Goal: Task Accomplishment & Management: Complete application form

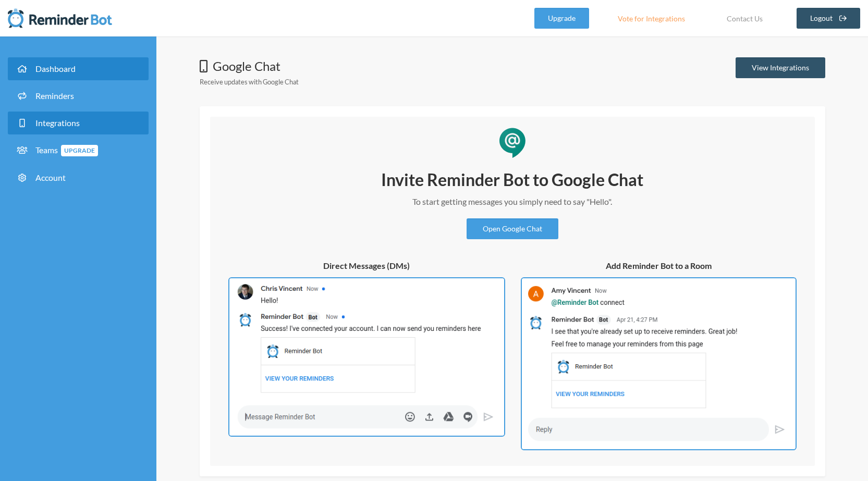
click at [68, 69] on span "Dashboard" at bounding box center [55, 69] width 40 height 10
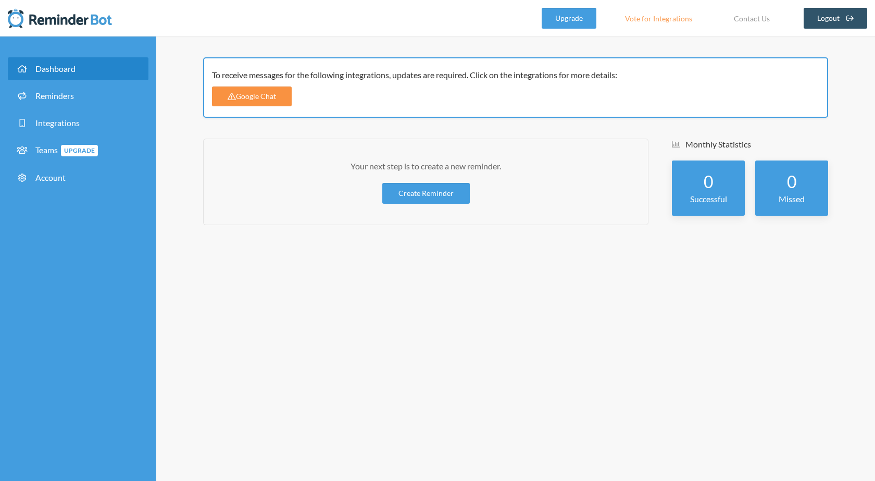
click at [236, 98] on link "Google Chat" at bounding box center [252, 96] width 80 height 20
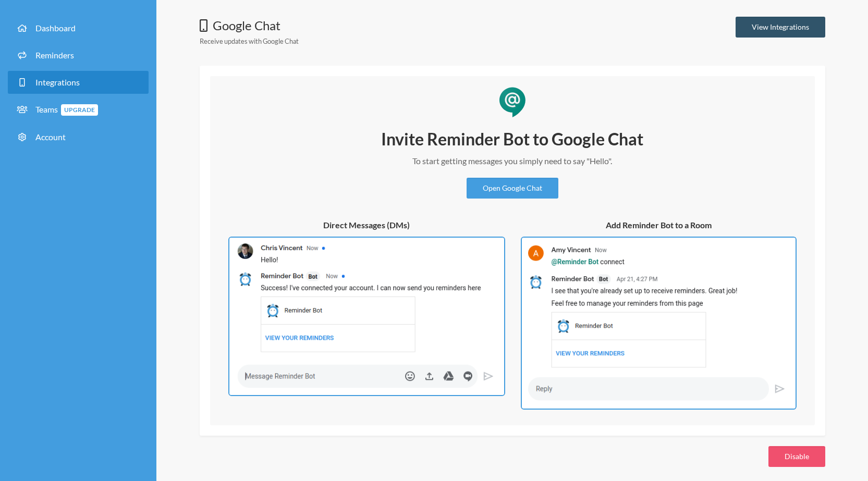
scroll to position [43, 0]
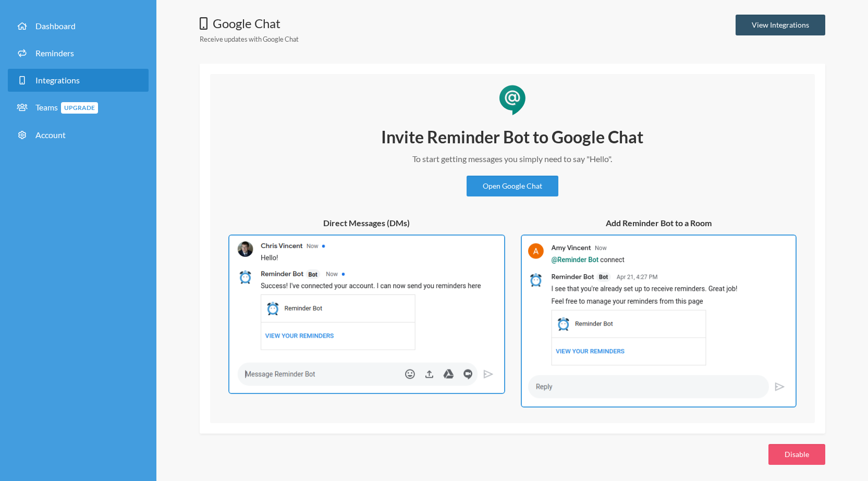
click at [540, 184] on link "Open Google Chat" at bounding box center [512, 186] width 92 height 21
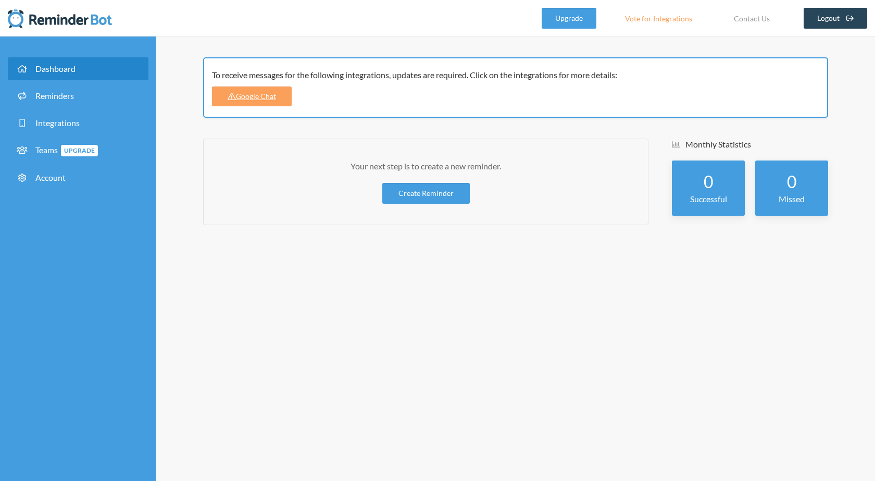
click at [819, 26] on link "Logout" at bounding box center [836, 18] width 64 height 21
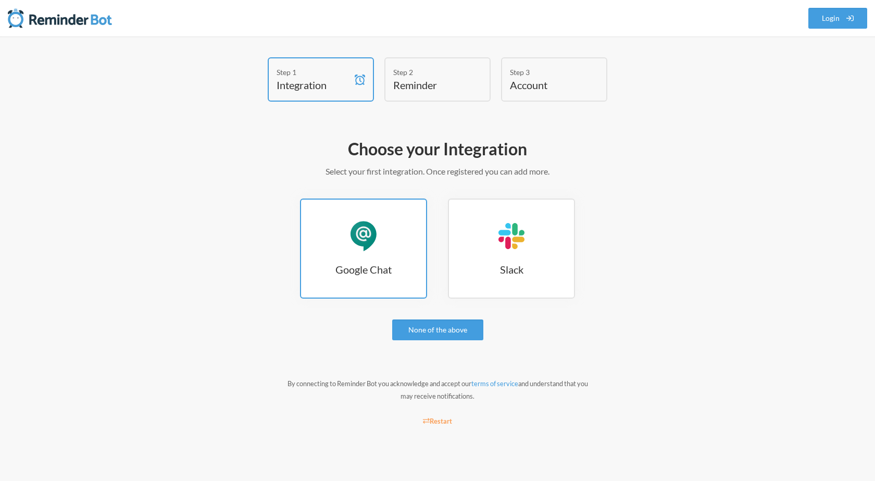
click at [384, 262] on h3 "Google Chat" at bounding box center [363, 269] width 125 height 15
click at [442, 422] on small "Restart" at bounding box center [437, 421] width 29 height 8
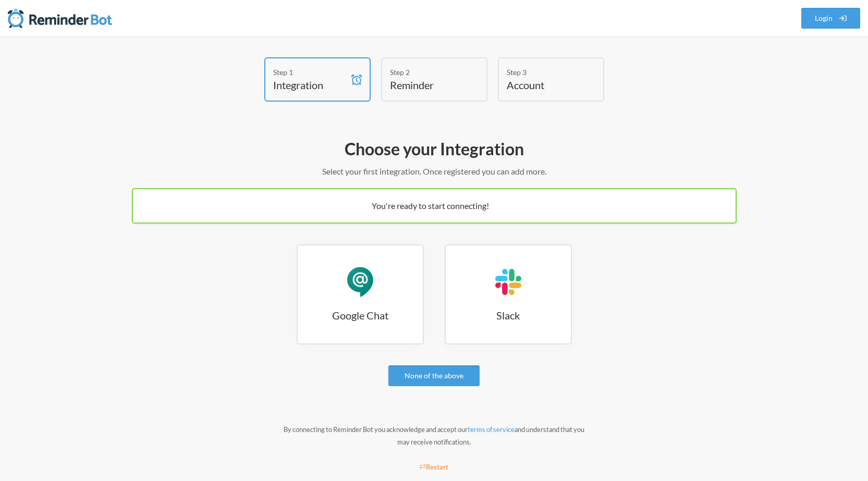
click at [371, 348] on div "Google Chat Google Chat Slack Slack" at bounding box center [434, 299] width 604 height 110
click at [371, 327] on link "Google Chat Google Chat" at bounding box center [359, 294] width 127 height 100
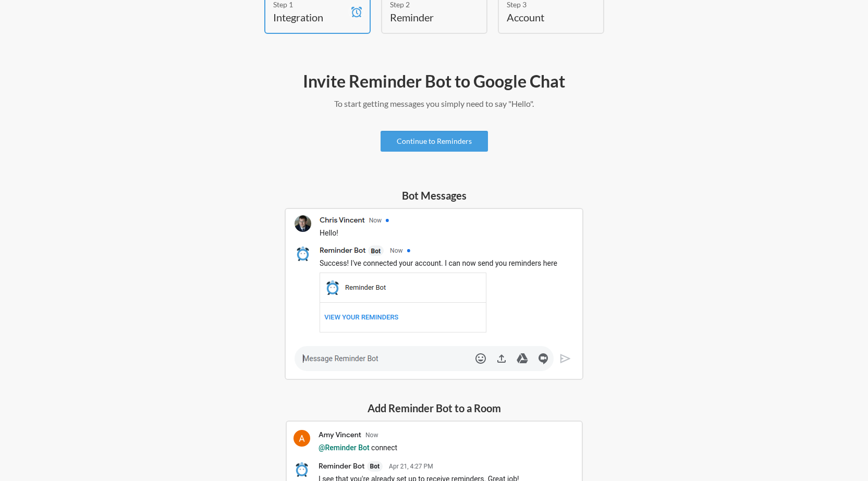
scroll to position [58, 0]
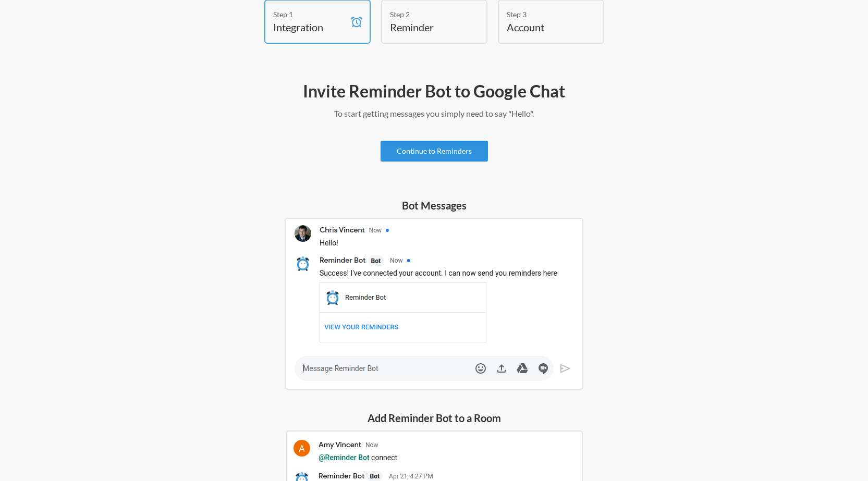
click at [437, 152] on link "Continue to Reminders" at bounding box center [433, 151] width 107 height 21
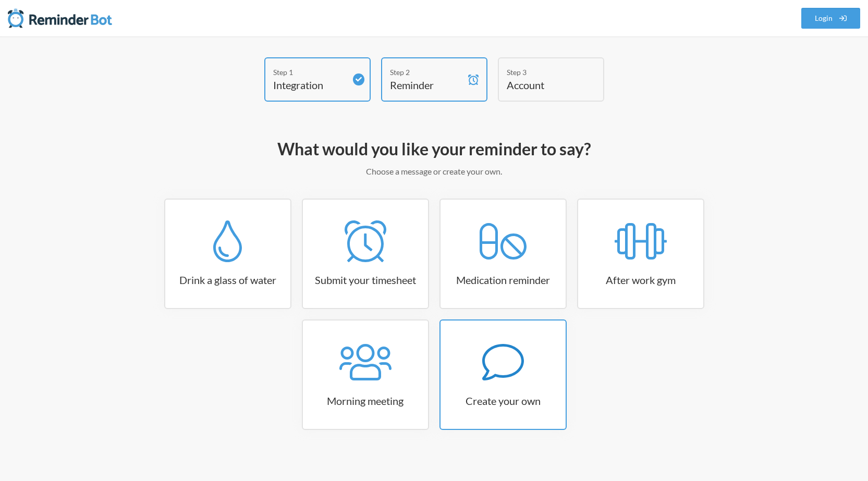
click at [509, 388] on link "Create your own" at bounding box center [502, 374] width 127 height 110
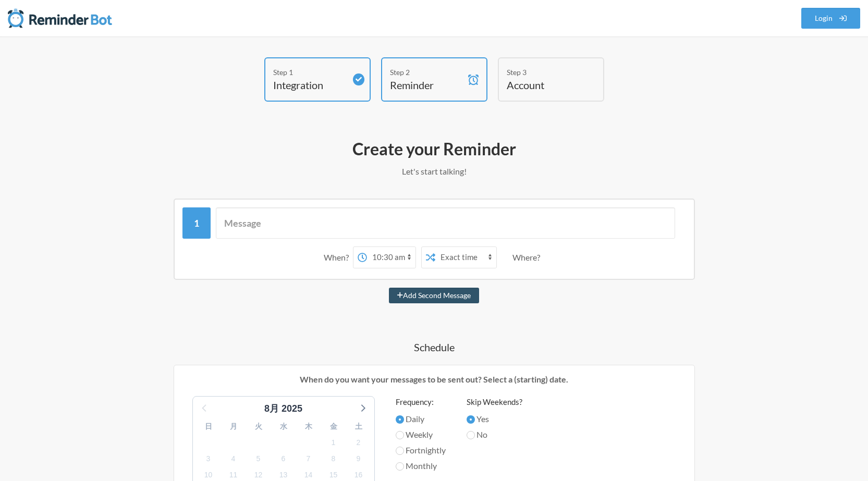
click at [408, 257] on select "12:00 am 12:15 am 12:30 am 12:45 am 1:00 am 1:15 am 1:30 am 1:45 am 2:00 am 2:1…" at bounding box center [391, 257] width 48 height 21
select select "09:45:00"
click at [367, 247] on select "12:00 am 12:15 am 12:30 am 12:45 am 1:00 am 1:15 am 1:30 am 1:45 am 2:00 am 2:1…" at bounding box center [391, 257] width 48 height 21
click at [403, 221] on input "text" at bounding box center [445, 222] width 459 height 31
paste input "おはようございます！ 本日在宅勤務とさせていただいているので、朝礼は10:00〜オンラインにてお願いいたします。 https://meet.google.co…"
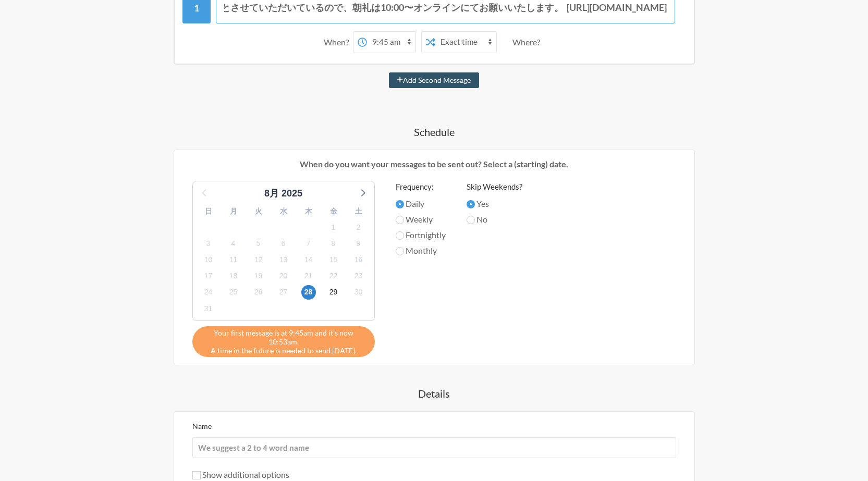
scroll to position [224, 0]
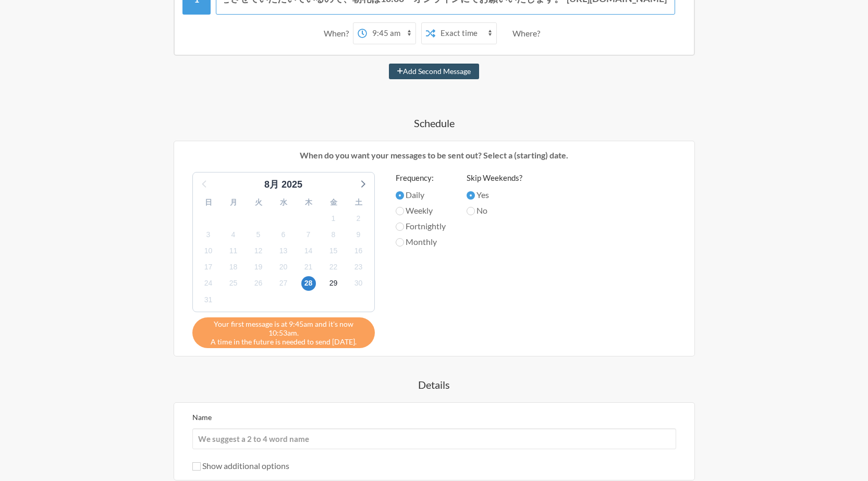
type input "おはようございます！ 本日在宅勤務とさせていただいているので、朝礼は10:00〜オンラインにてお願いいたします。 https://meet.google.co…"
click at [362, 192] on div "日 月 火 水 木 金 土 27 28 29 30 31 1 2 3 4 5 6 7 8 9 10 11 12 13 14 15 16 17 18 19 20…" at bounding box center [283, 252] width 181 height 120
click at [362, 191] on div "8月 2025" at bounding box center [283, 185] width 171 height 14
click at [360, 187] on icon at bounding box center [362, 184] width 14 height 14
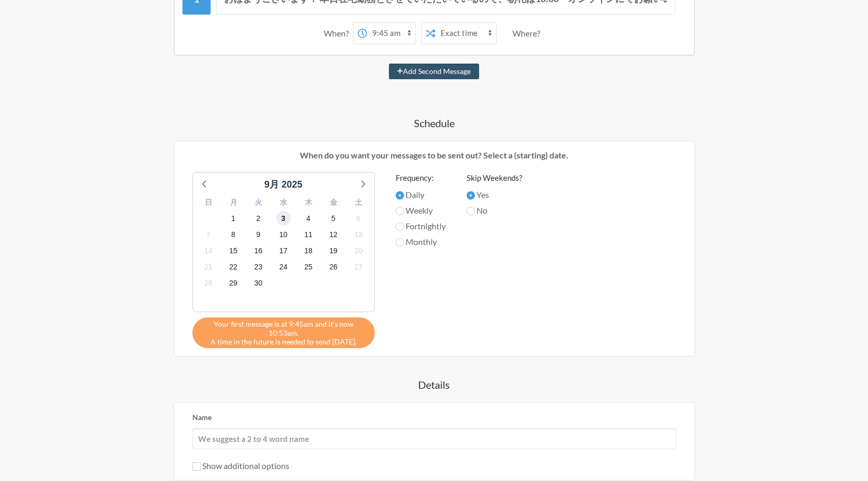
click at [283, 219] on span "3" at bounding box center [283, 218] width 15 height 15
click at [416, 214] on label "Weekly" at bounding box center [421, 210] width 50 height 13
click at [404, 214] on input "Weekly" at bounding box center [400, 211] width 8 height 8
radio input "true"
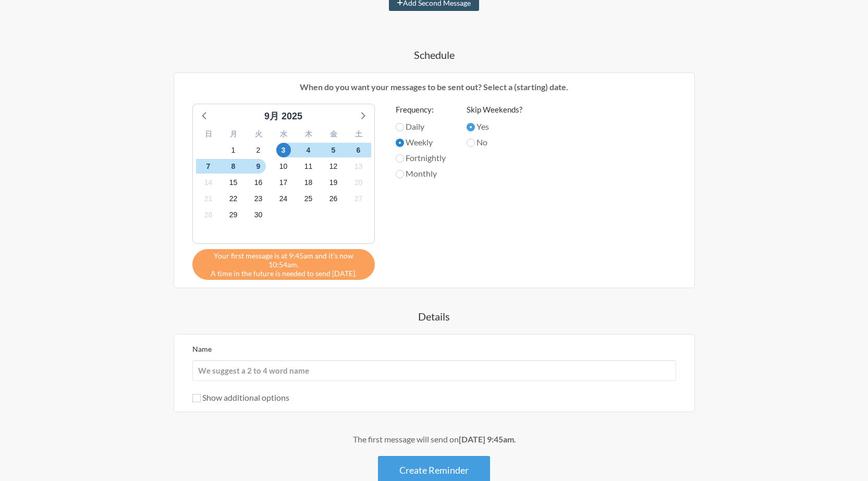
scroll to position [358, 0]
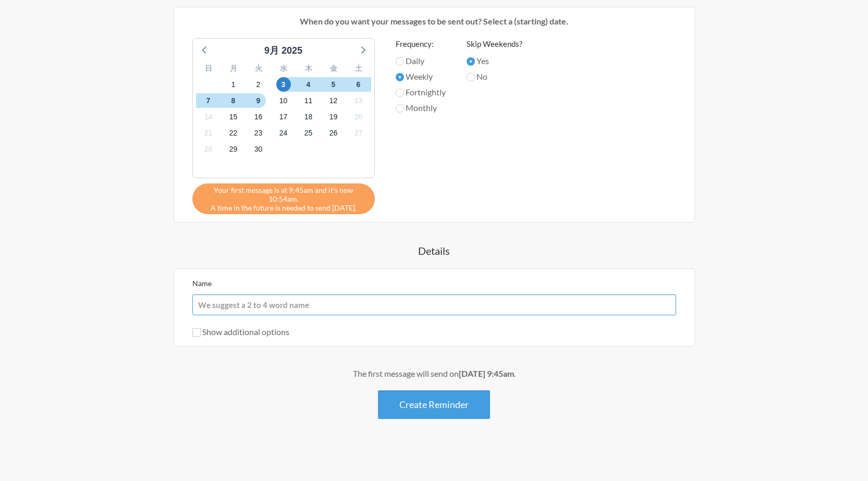
click at [394, 314] on input "Name" at bounding box center [434, 304] width 484 height 21
type input "メンバー定例"
click at [258, 330] on label "Show additional options" at bounding box center [240, 332] width 97 height 10
click at [201, 330] on input "Show additional options" at bounding box center [196, 332] width 8 height 8
checkbox input "true"
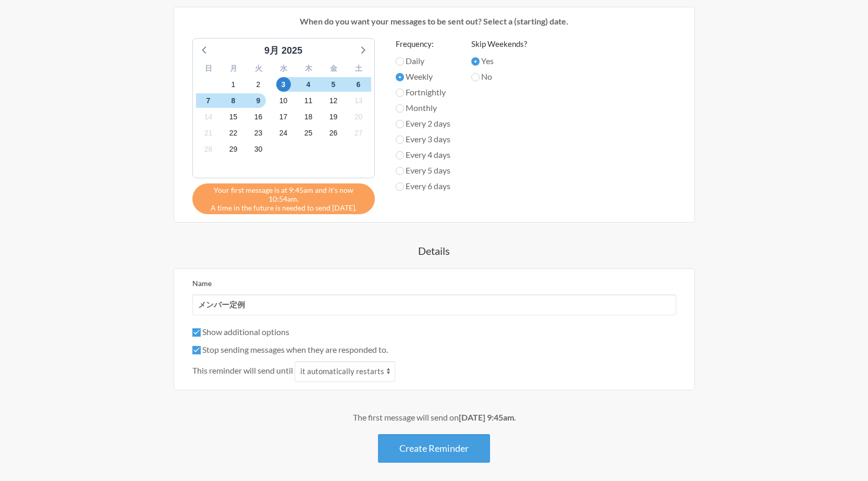
click at [257, 357] on div "Show additional options Hide this reminder from calendars Stop sending messages…" at bounding box center [434, 354] width 484 height 56
click at [257, 351] on label "Stop sending messages when they are responded to." at bounding box center [289, 349] width 195 height 10
click at [201, 351] on input "Stop sending messages when they are responded to." at bounding box center [196, 350] width 8 height 8
checkbox input "false"
click at [412, 447] on button "Create Reminder" at bounding box center [434, 448] width 112 height 29
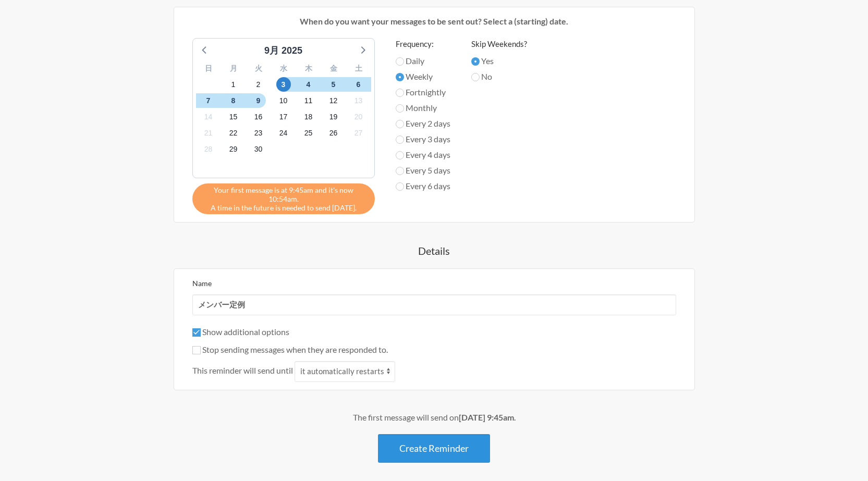
scroll to position [0, 0]
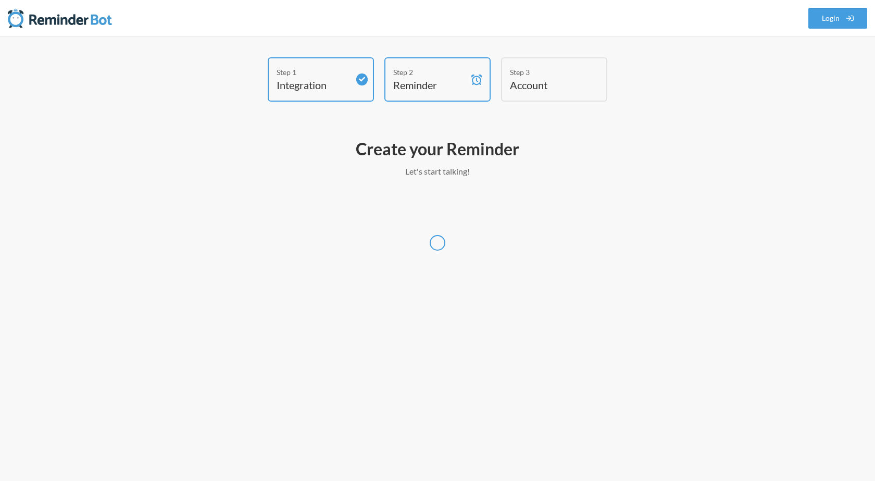
select select "[GEOGRAPHIC_DATA]/[GEOGRAPHIC_DATA]"
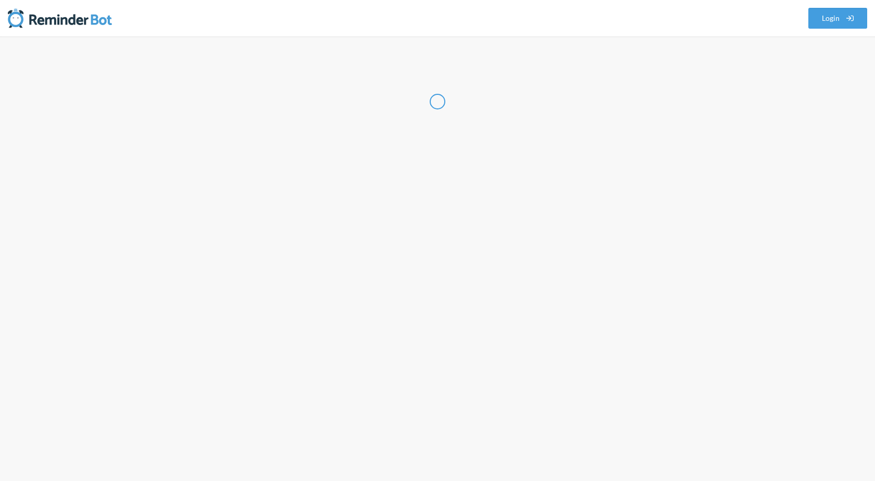
select select "JP"
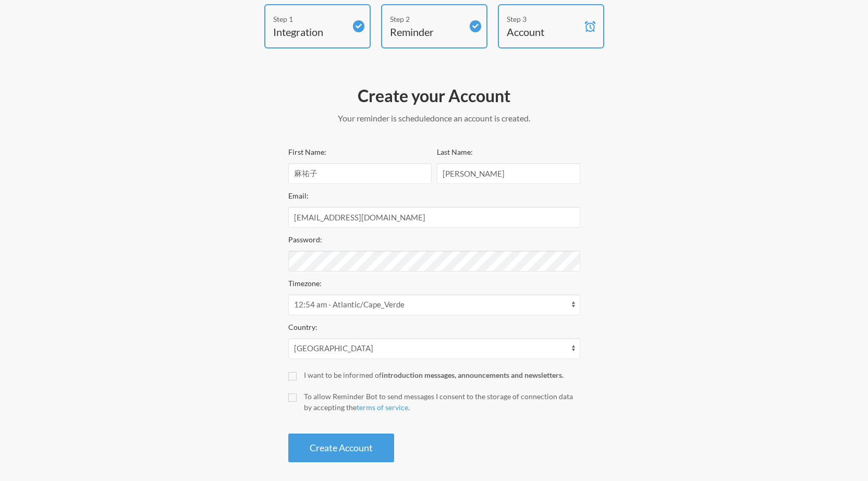
scroll to position [60, 0]
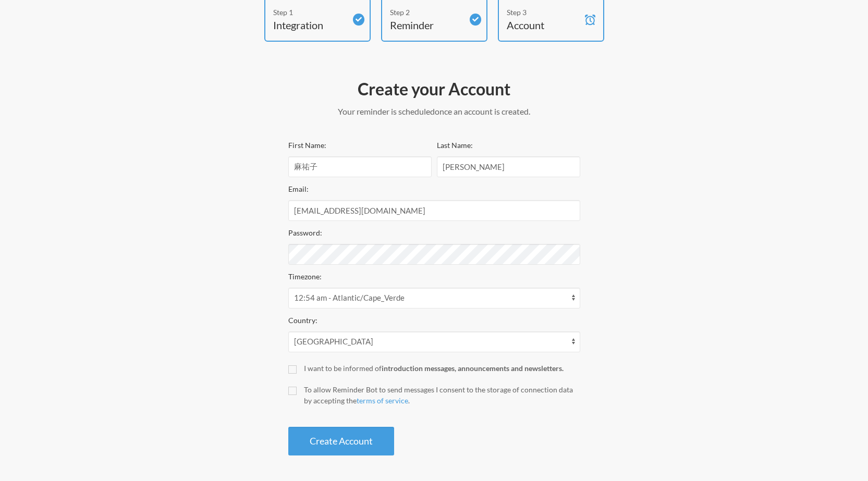
drag, startPoint x: 338, startPoint y: 441, endPoint x: 332, endPoint y: 404, distance: 37.4
click at [332, 404] on div "First Name: 麻祐子 Last Name: 藤原 Email: m-fujiwara@b-biotech.jp Password: Timezone…" at bounding box center [434, 297] width 292 height 317
click at [330, 372] on div "I want to be informed of introduction messages, announcements and newsletters." at bounding box center [442, 368] width 276 height 11
click at [296, 372] on input "I want to be informed of introduction messages, announcements and newsletters." at bounding box center [292, 369] width 8 height 8
checkbox input "true"
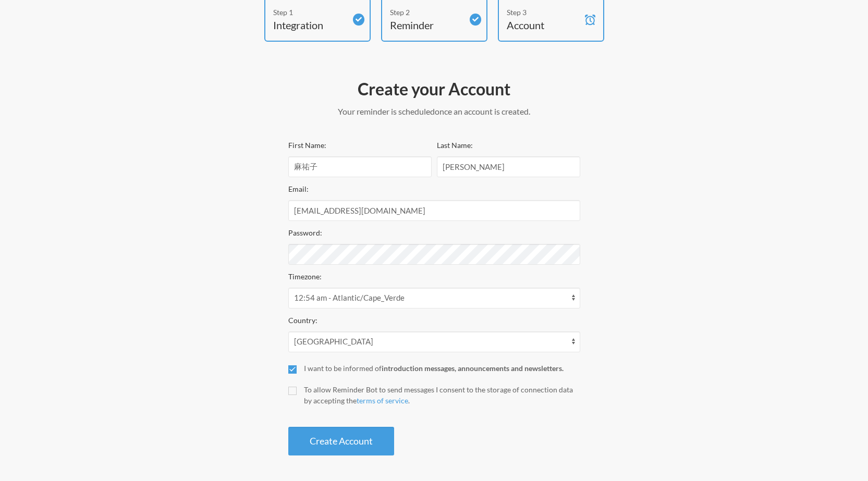
click at [328, 389] on div "To allow Reminder Bot to send messages I consent to the storage of connection d…" at bounding box center [442, 395] width 276 height 22
click at [296, 389] on input "To allow Reminder Bot to send messages I consent to the storage of connection d…" at bounding box center [292, 391] width 8 height 8
checkbox input "true"
click at [332, 443] on button "Create Account" at bounding box center [341, 441] width 106 height 29
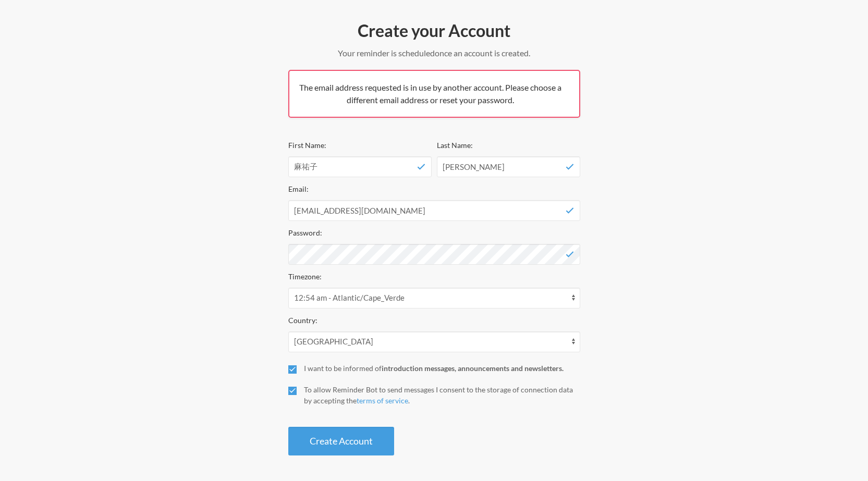
scroll to position [0, 0]
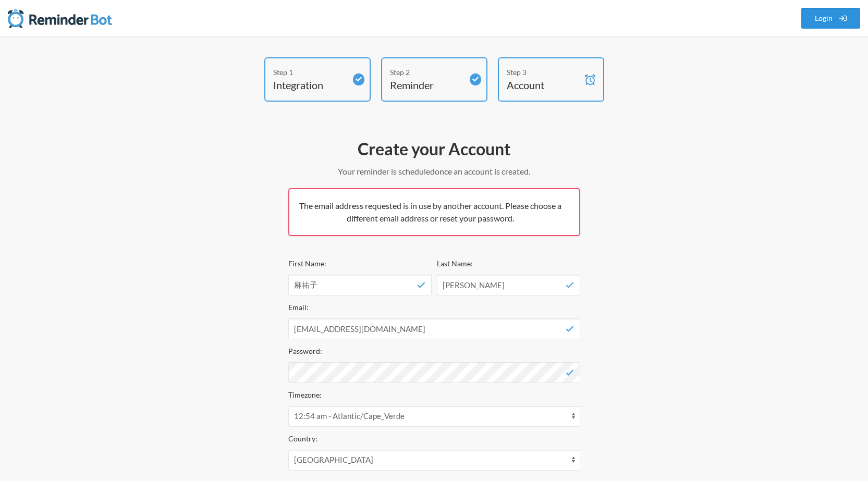
click at [836, 18] on link "Login" at bounding box center [830, 18] width 59 height 21
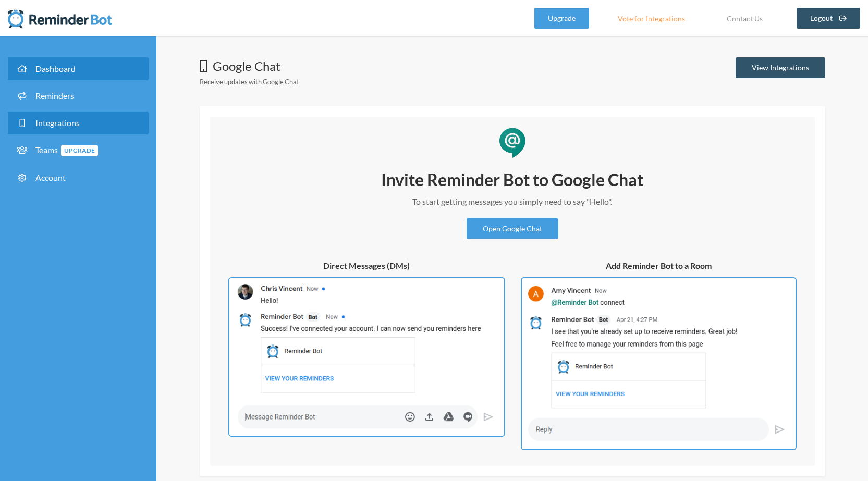
click at [100, 74] on link "Dashboard" at bounding box center [78, 68] width 141 height 23
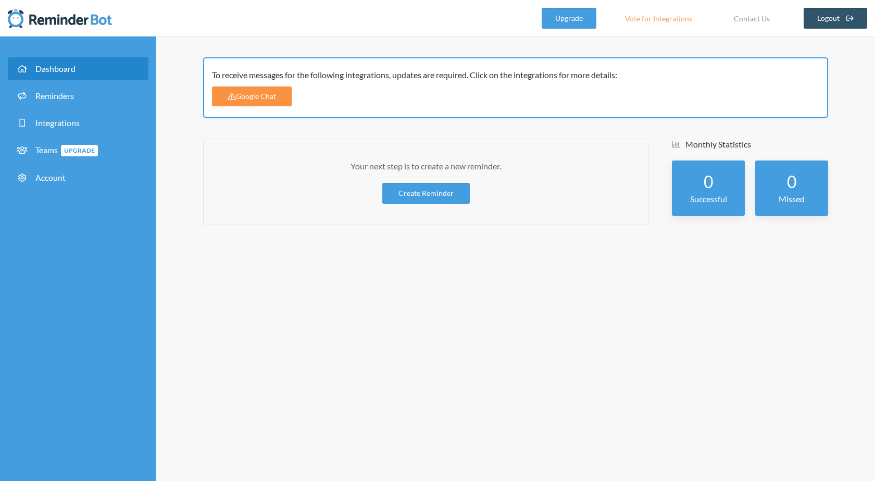
click at [248, 92] on link "Google Chat" at bounding box center [252, 96] width 80 height 20
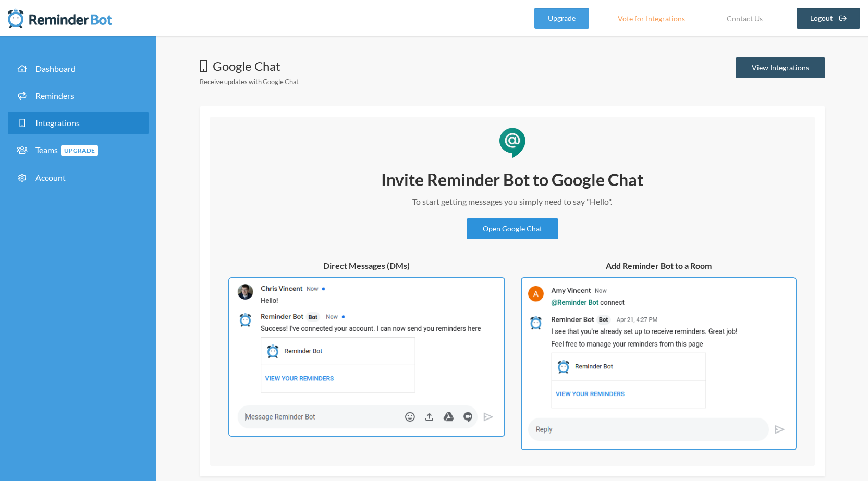
click at [496, 231] on link "Open Google Chat" at bounding box center [512, 228] width 92 height 21
click at [15, 66] on link "Dashboard" at bounding box center [78, 68] width 141 height 23
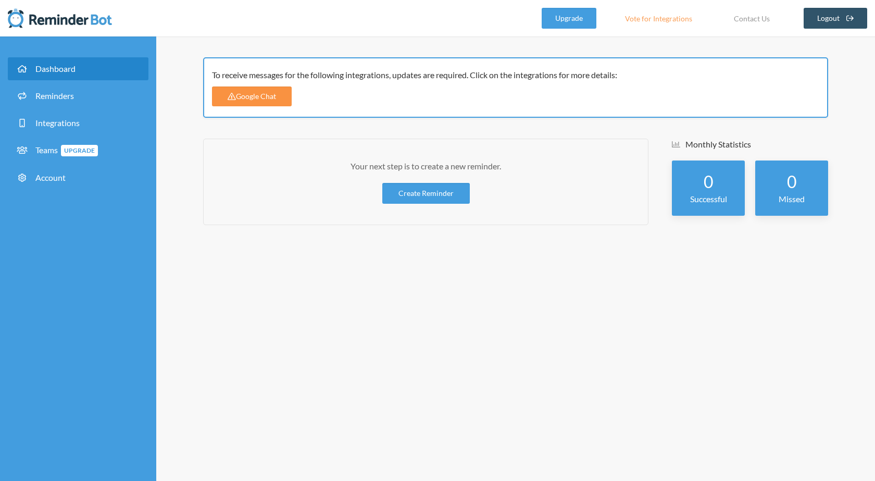
click at [269, 100] on link "Google Chat" at bounding box center [252, 96] width 80 height 20
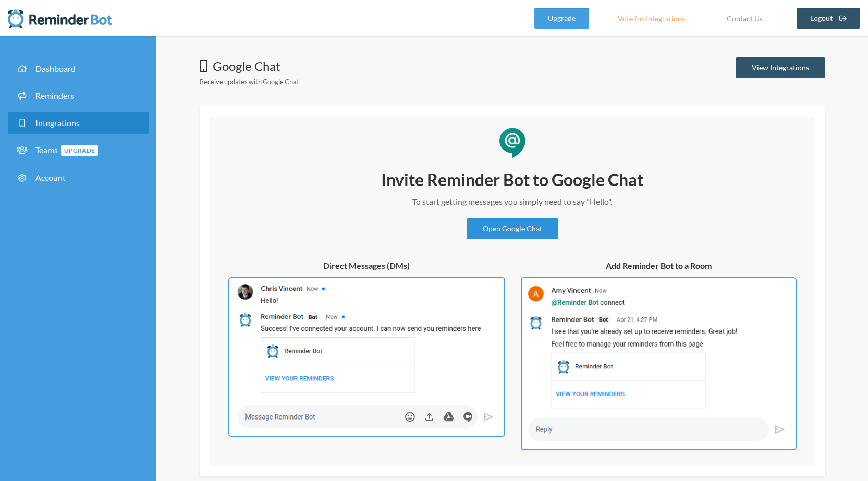
click at [521, 226] on link "Open Google Chat" at bounding box center [512, 228] width 92 height 21
click at [68, 174] on link "Account" at bounding box center [78, 177] width 141 height 23
select select "**"
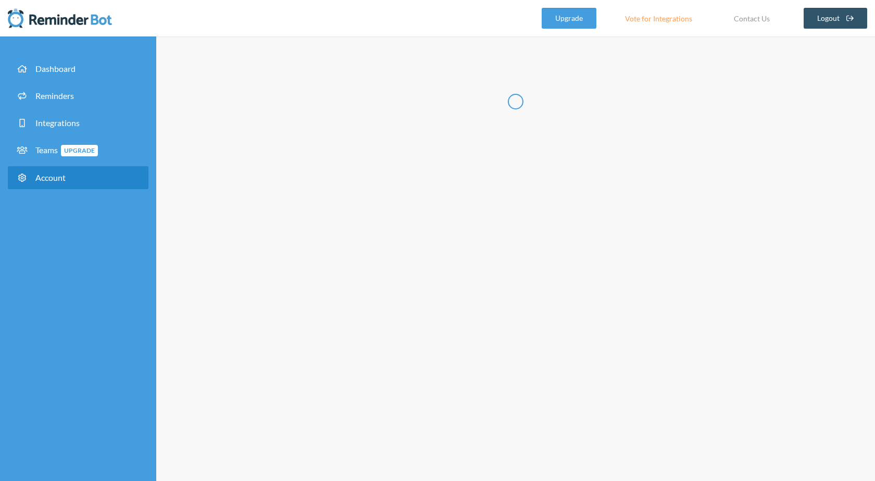
type input "***"
type input "**"
type input "**********"
select select "**"
checkbox input "****"
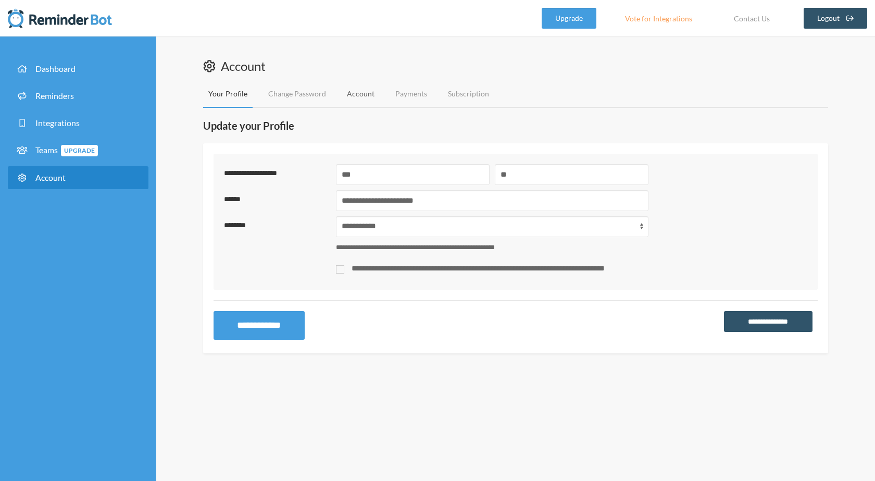
click at [361, 98] on link "Account" at bounding box center [361, 94] width 38 height 28
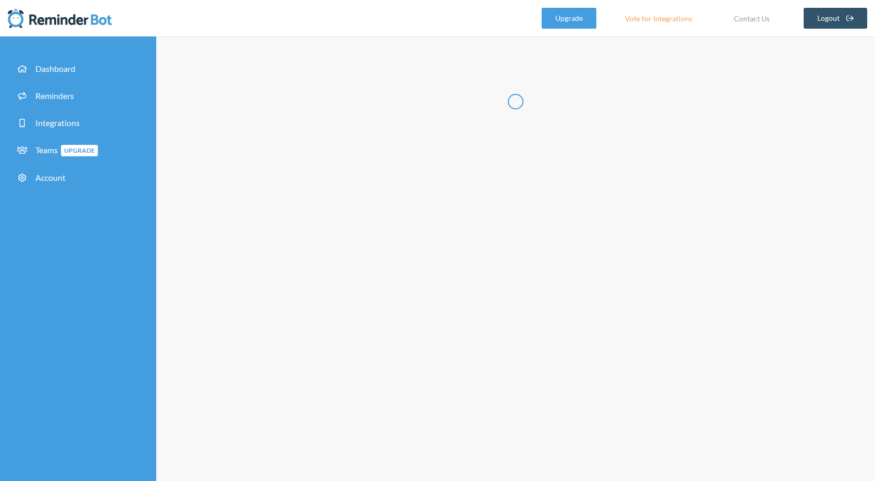
type input "******"
type input "**********"
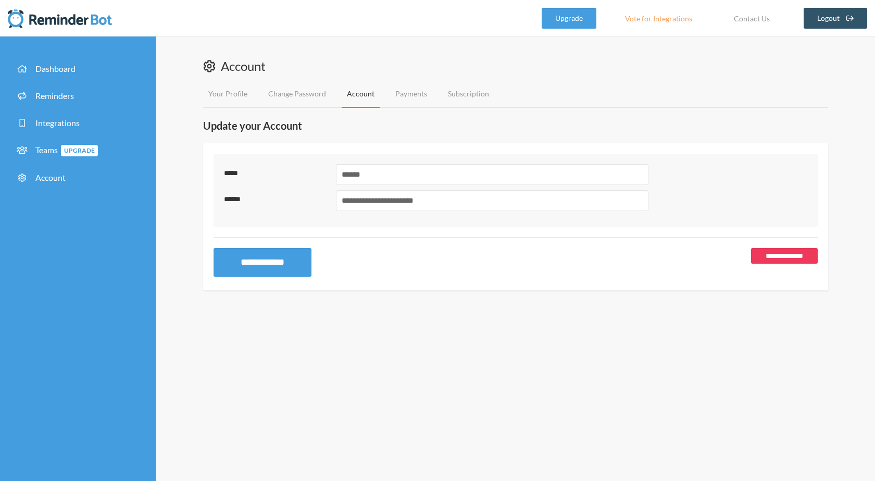
click at [758, 257] on link "**********" at bounding box center [784, 256] width 67 height 16
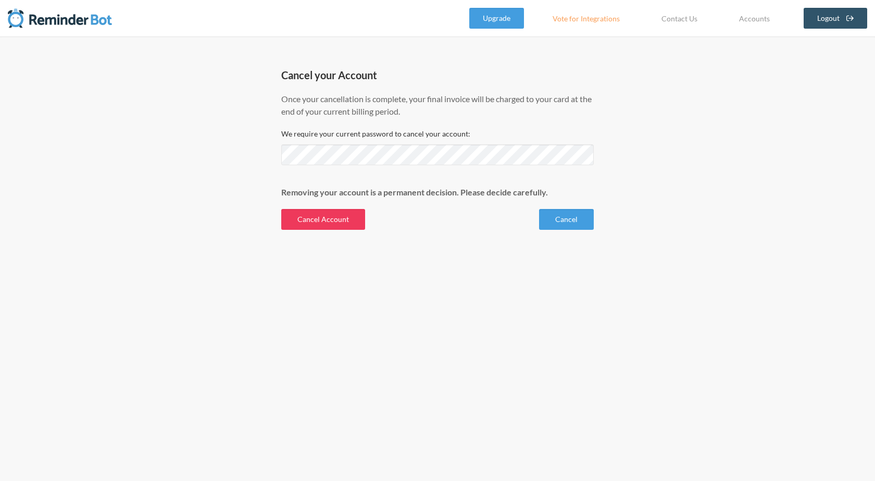
click at [308, 226] on button "Cancel Account" at bounding box center [323, 219] width 84 height 21
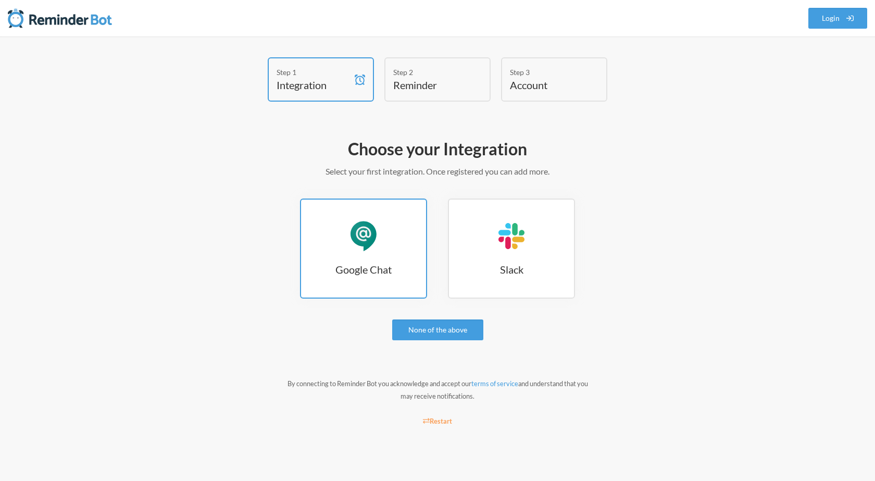
click at [372, 262] on h3 "Google Chat" at bounding box center [363, 269] width 125 height 15
click at [342, 251] on link "Google Chat Google Chat" at bounding box center [363, 249] width 127 height 100
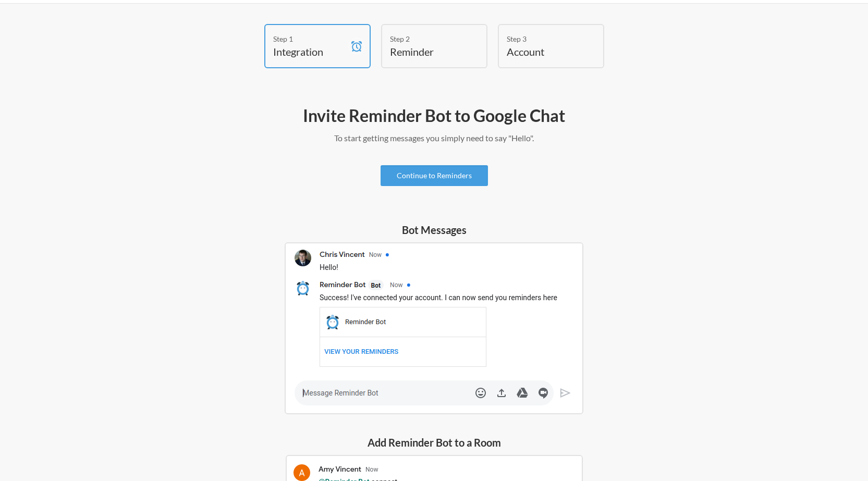
scroll to position [34, 0]
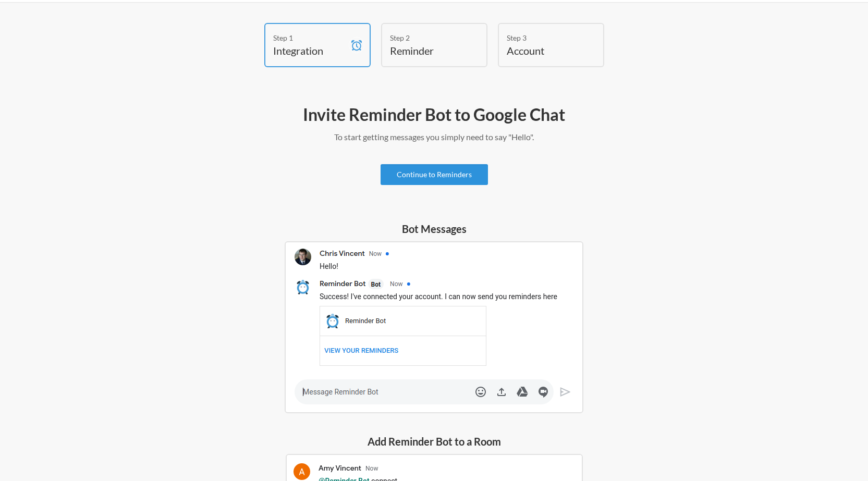
click at [444, 178] on link "Continue to Reminders" at bounding box center [433, 174] width 107 height 21
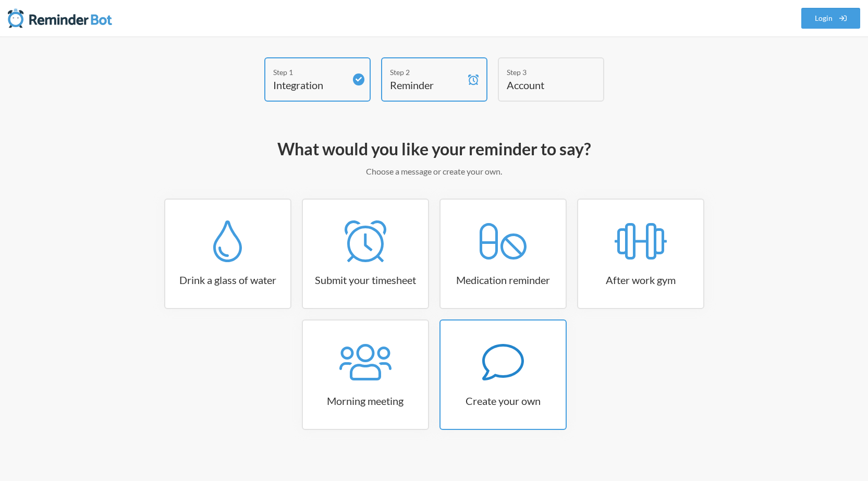
click at [490, 354] on icon at bounding box center [503, 362] width 42 height 42
select select "07:30:00"
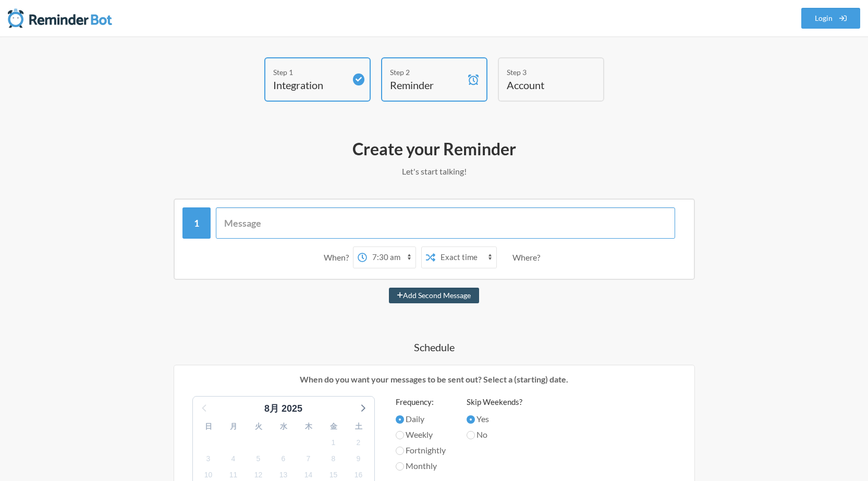
click at [439, 228] on input "text" at bounding box center [445, 222] width 459 height 31
type input "おはようございます！ 本日在宅勤務とさせていただいているので、朝礼は10:00〜オンラインにてお願いいたします。 [URL][DOMAIN_NAME]"
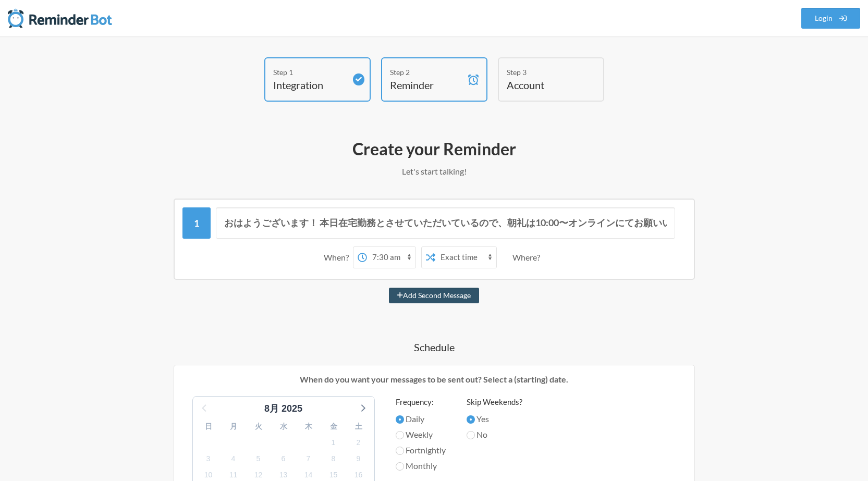
click at [407, 254] on select "12:00 am 12:15 am 12:30 am 12:45 am 1:00 am 1:15 am 1:30 am 1:45 am 2:00 am 2:1…" at bounding box center [391, 257] width 48 height 21
select select "09:45:00"
click at [367, 247] on select "12:00 am 12:15 am 12:30 am 12:45 am 1:00 am 1:15 am 1:30 am 1:45 am 2:00 am 2:1…" at bounding box center [391, 257] width 48 height 21
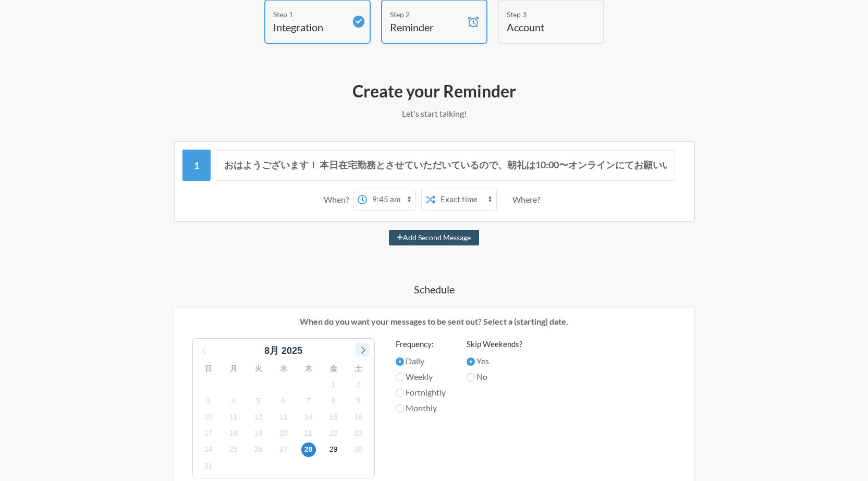
click at [361, 349] on icon at bounding box center [362, 350] width 14 height 14
click at [280, 385] on span "3" at bounding box center [283, 384] width 15 height 15
click at [426, 377] on label "Weekly" at bounding box center [421, 376] width 50 height 13
click at [404, 377] on input "Weekly" at bounding box center [400, 377] width 8 height 8
radio input "true"
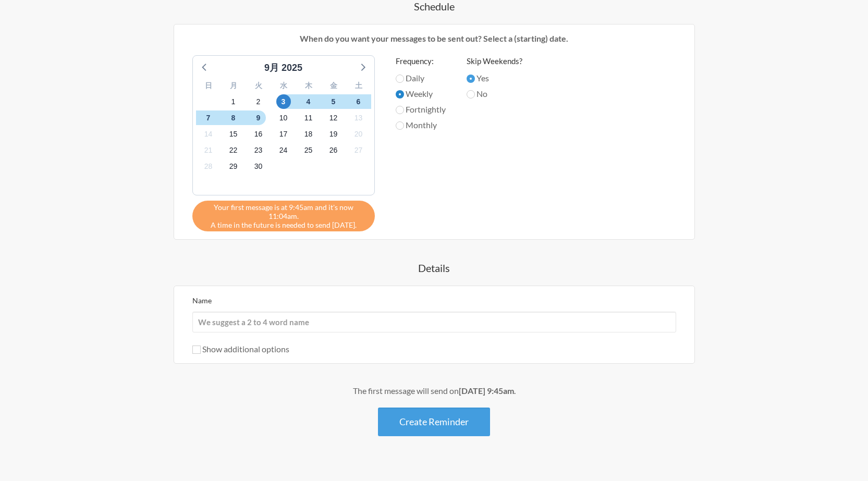
scroll to position [358, 0]
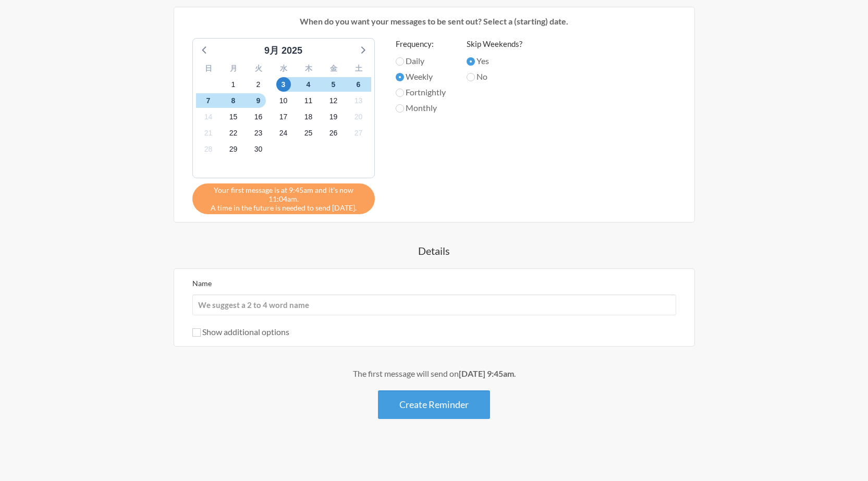
click at [346, 325] on div "Name Show additional options Hide this reminder from calendars Stop sending mes…" at bounding box center [434, 307] width 484 height 61
drag, startPoint x: 346, startPoint y: 321, endPoint x: 353, endPoint y: 304, distance: 18.5
click at [353, 304] on div "Name Show additional options Hide this reminder from calendars Stop sending mes…" at bounding box center [434, 307] width 484 height 61
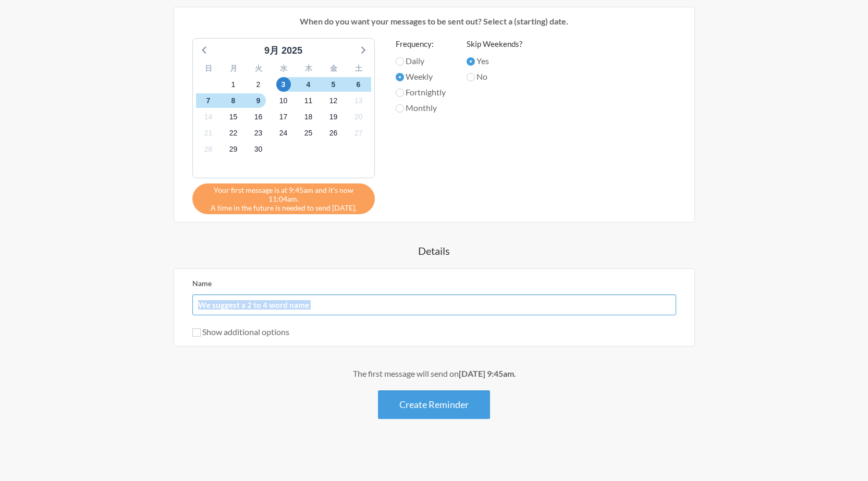
click at [353, 304] on input "Name" at bounding box center [434, 304] width 484 height 21
type input "メンバー定例"
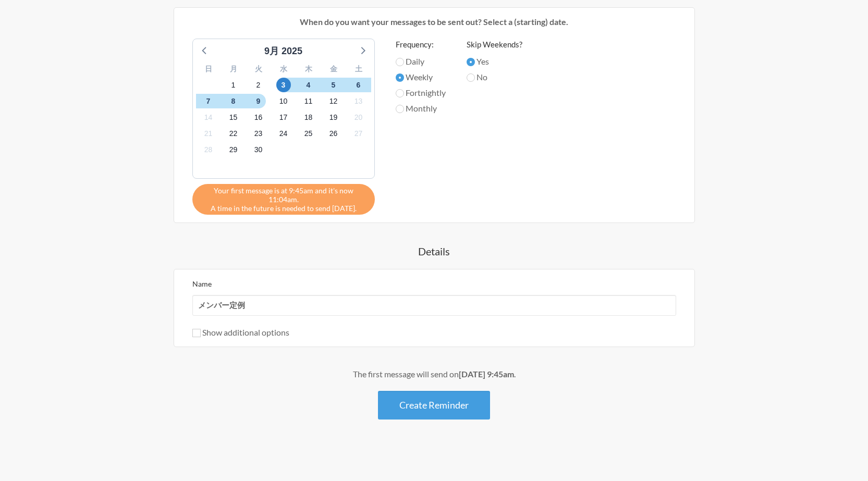
click at [274, 332] on label "Show additional options" at bounding box center [240, 332] width 97 height 10
click at [201, 332] on input "Show additional options" at bounding box center [196, 333] width 8 height 8
checkbox input "true"
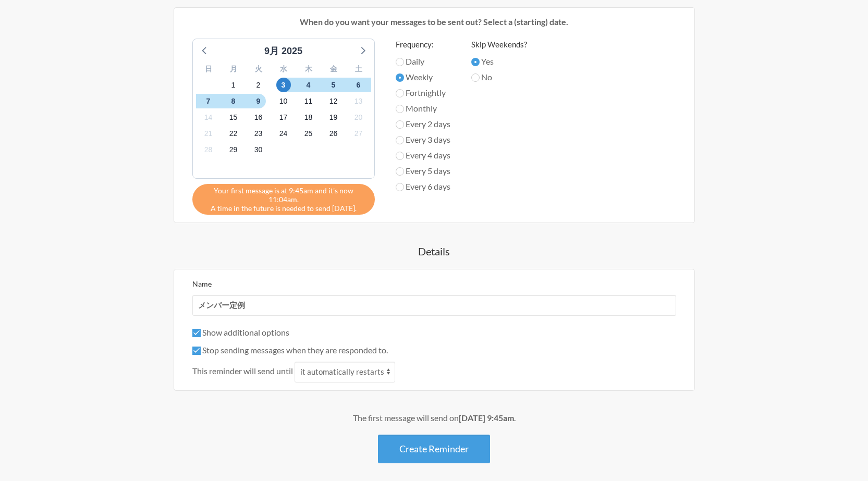
click at [257, 353] on label "Stop sending messages when they are responded to." at bounding box center [289, 350] width 195 height 10
click at [201, 353] on input "Stop sending messages when they are responded to." at bounding box center [196, 351] width 8 height 8
checkbox input "false"
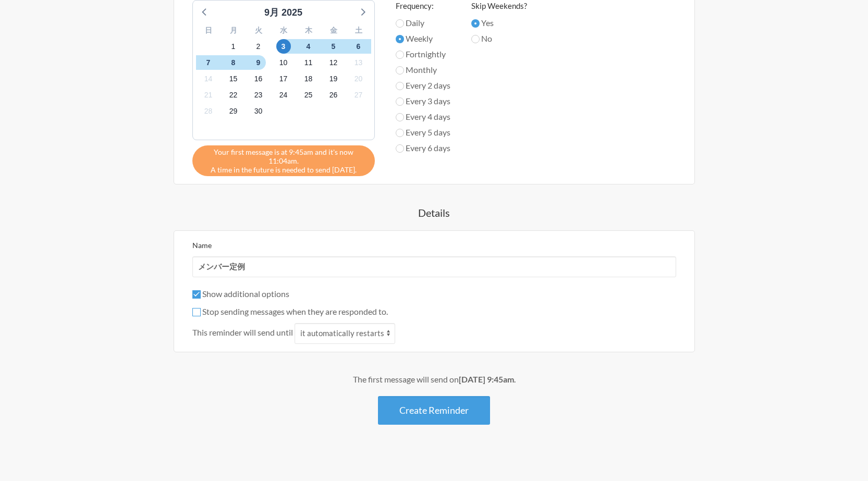
scroll to position [402, 0]
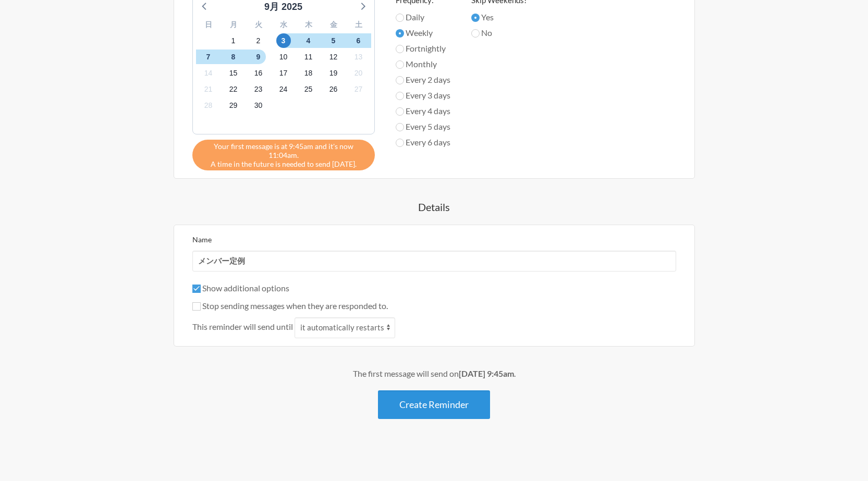
click at [472, 401] on button "Create Reminder" at bounding box center [434, 404] width 112 height 29
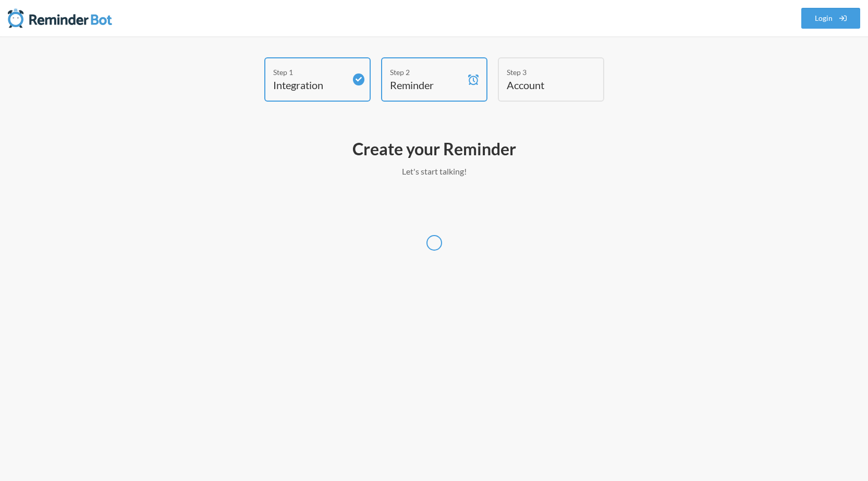
scroll to position [0, 0]
select select "[GEOGRAPHIC_DATA]/[GEOGRAPHIC_DATA]"
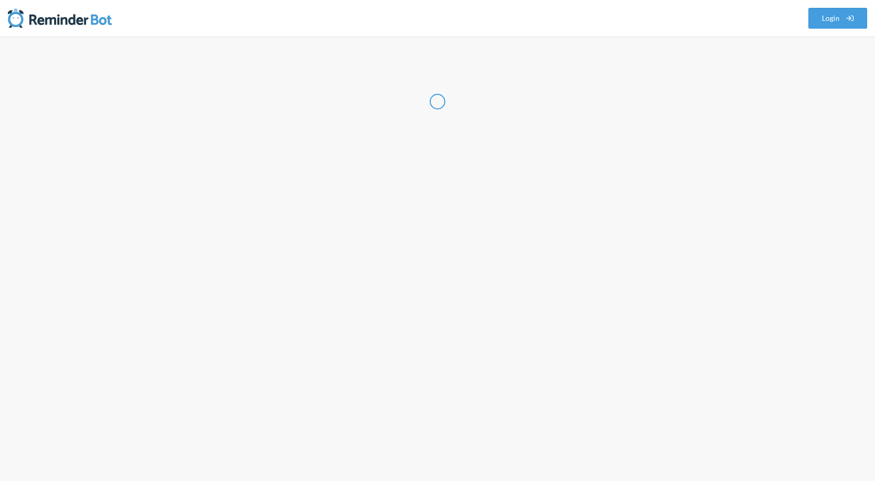
select select "JP"
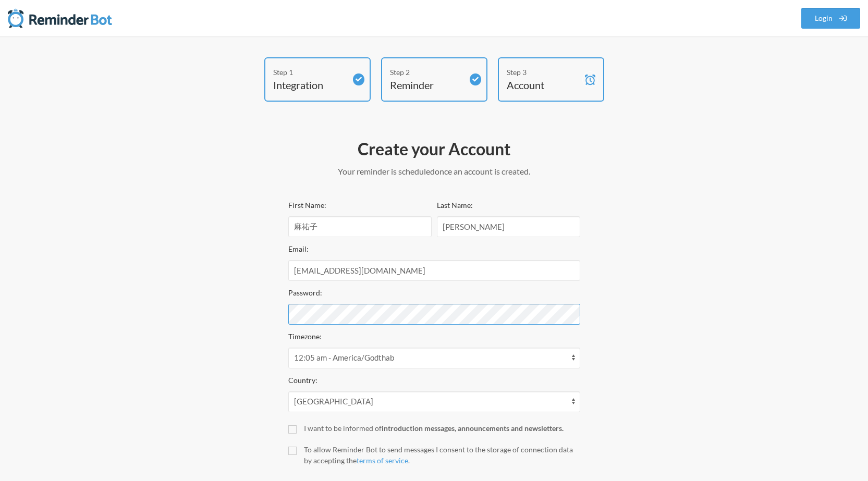
scroll to position [60, 0]
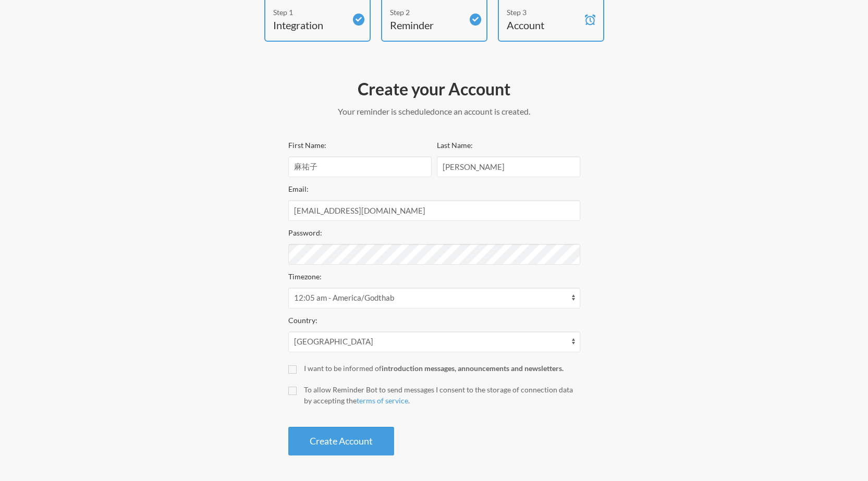
click at [358, 370] on div "I want to be informed of introduction messages, announcements and newsletters." at bounding box center [442, 368] width 276 height 11
click at [296, 370] on input "I want to be informed of introduction messages, announcements and newsletters." at bounding box center [292, 369] width 8 height 8
checkbox input "true"
click at [331, 386] on div "To allow Reminder Bot to send messages I consent to the storage of connection d…" at bounding box center [442, 395] width 276 height 22
click at [296, 387] on input "To allow Reminder Bot to send messages I consent to the storage of connection d…" at bounding box center [292, 391] width 8 height 8
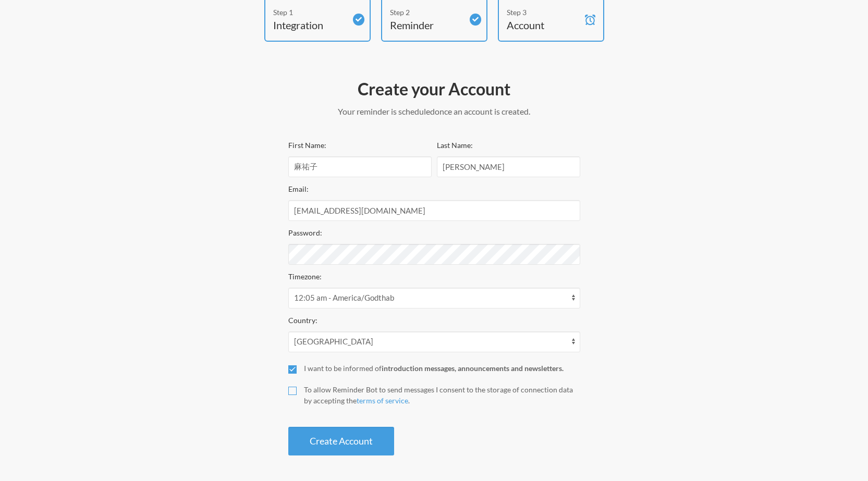
checkbox input "true"
click at [331, 438] on button "Create Account" at bounding box center [341, 441] width 106 height 29
